Goal: Information Seeking & Learning: Learn about a topic

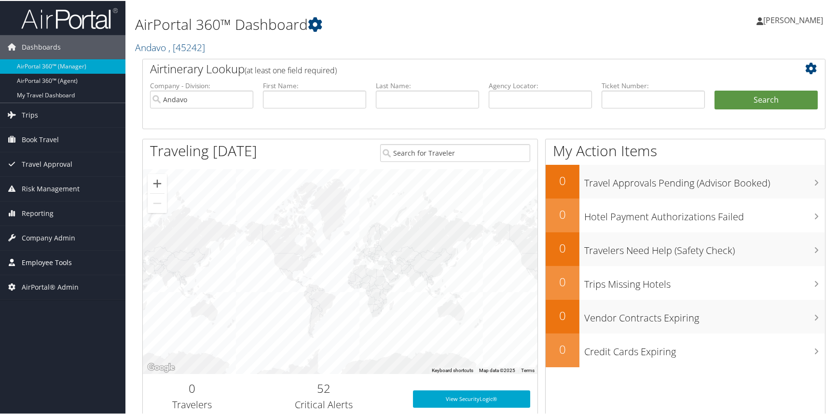
click at [56, 263] on span "Employee Tools" at bounding box center [47, 262] width 50 height 24
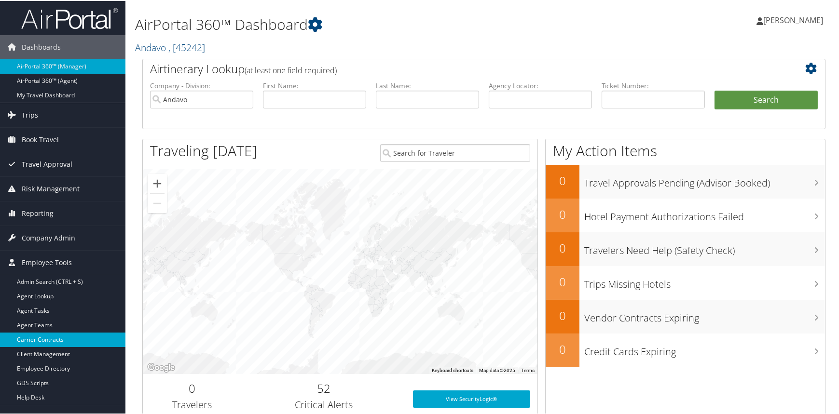
click at [50, 337] on link "Carrier Contracts" at bounding box center [62, 339] width 125 height 14
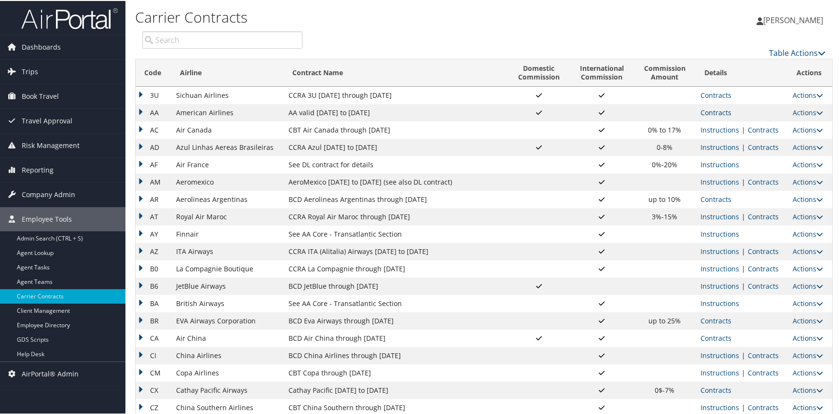
click at [713, 112] on link "Contracts" at bounding box center [715, 111] width 31 height 9
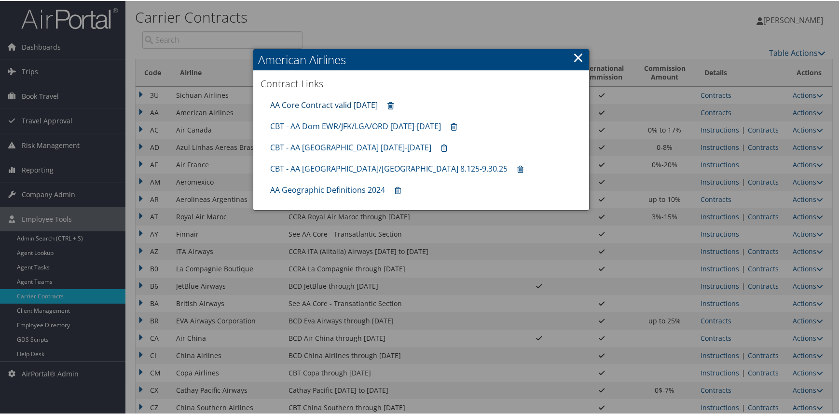
click at [350, 100] on link "AA Core Contract valid [DATE]" at bounding box center [324, 104] width 108 height 11
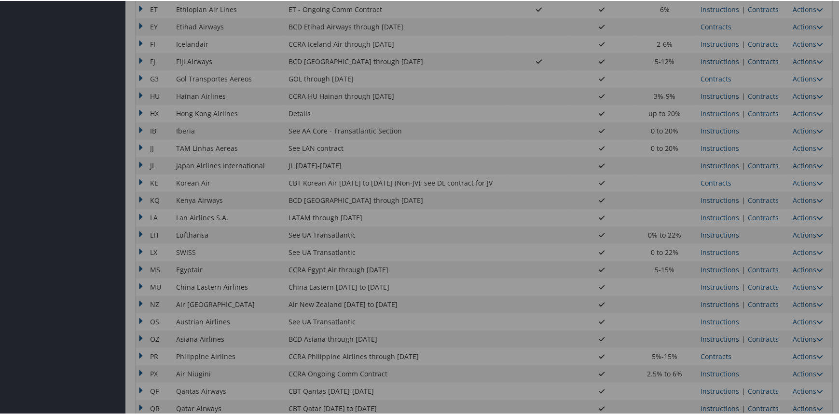
scroll to position [675, 0]
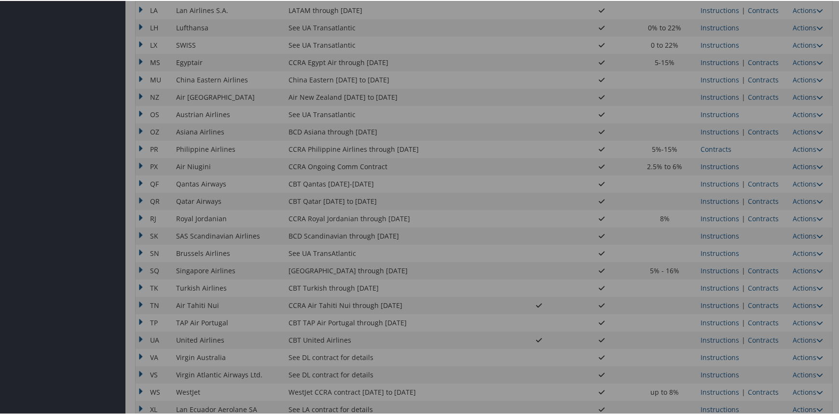
drag, startPoint x: 698, startPoint y: 232, endPoint x: 705, endPoint y: 235, distance: 7.6
click at [699, 232] on div at bounding box center [421, 207] width 842 height 414
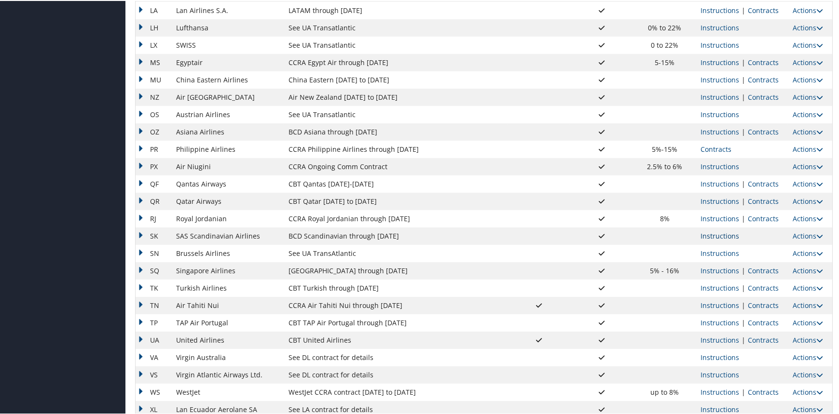
click at [713, 237] on link "Instructions" at bounding box center [719, 235] width 39 height 9
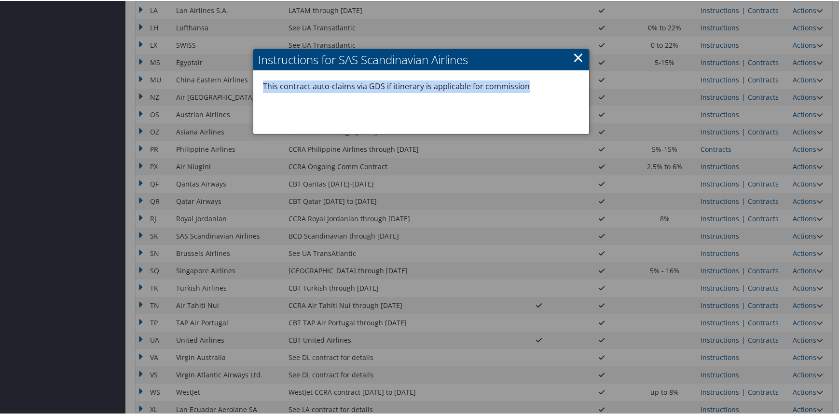
drag, startPoint x: 526, startPoint y: 85, endPoint x: 263, endPoint y: 91, distance: 262.5
click at [263, 91] on p "This contract auto-claims via GDS if itinerary is applicable for commission" at bounding box center [421, 86] width 316 height 13
copy p "This contract auto-claims via GDS if itinerary is applicable for commission"
click at [577, 60] on link "×" at bounding box center [578, 56] width 11 height 19
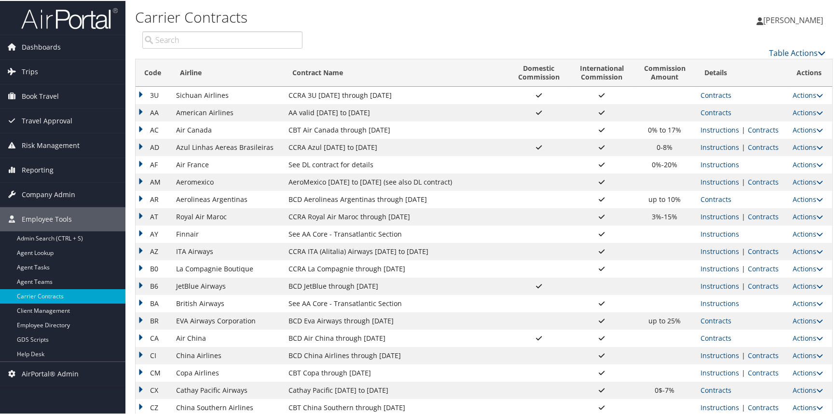
scroll to position [48, 0]
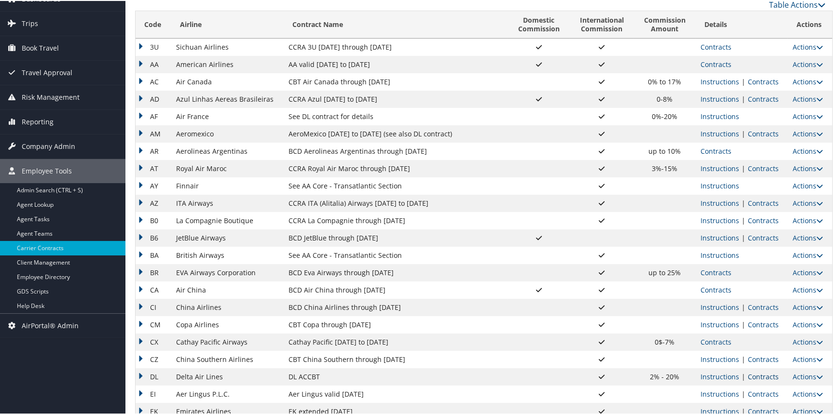
click at [755, 375] on link "Contracts" at bounding box center [763, 375] width 31 height 9
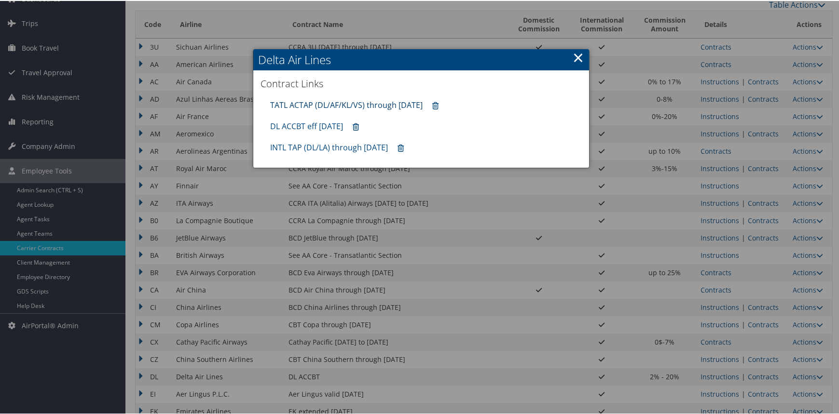
click at [341, 104] on link "TATL ACTAP (DL/AF/KL/VS) through [DATE]" at bounding box center [346, 104] width 152 height 11
click at [338, 122] on link "DL ACCBT eff [DATE]" at bounding box center [306, 125] width 73 height 11
click at [343, 147] on link "INTL TAP (DL/LA) through [DATE]" at bounding box center [329, 146] width 118 height 11
click at [27, 301] on div at bounding box center [421, 207] width 842 height 414
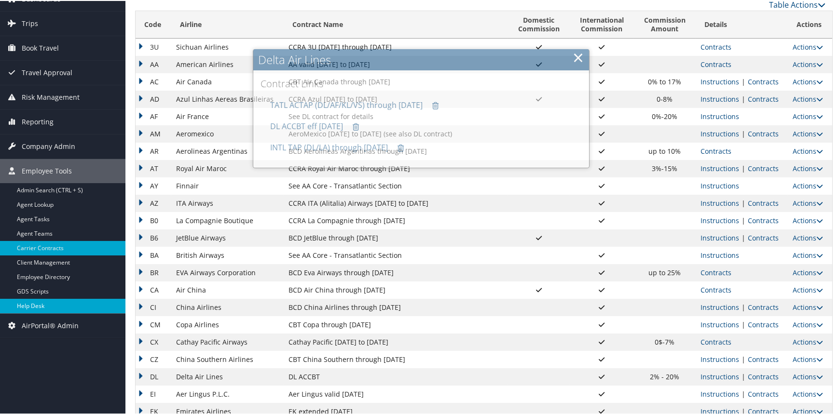
click at [27, 302] on link "Help Desk" at bounding box center [62, 305] width 125 height 14
